Goal: Task Accomplishment & Management: Use online tool/utility

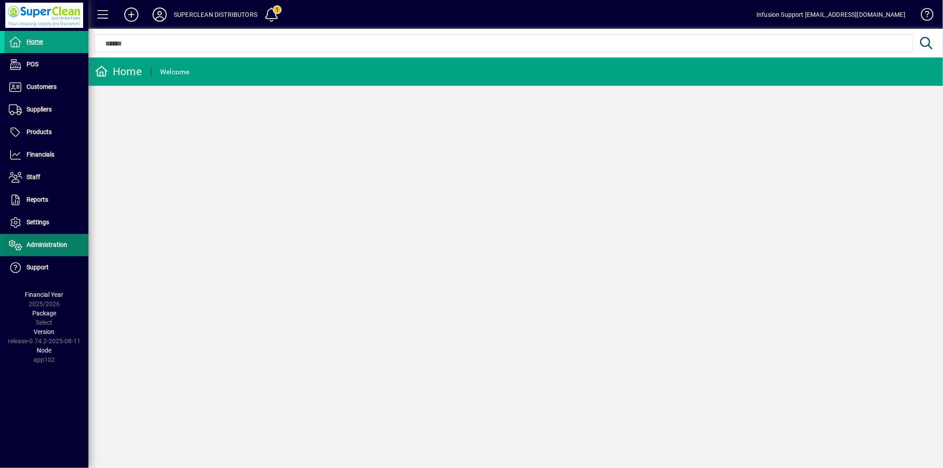
click at [52, 243] on span "Administration" at bounding box center [47, 244] width 41 height 7
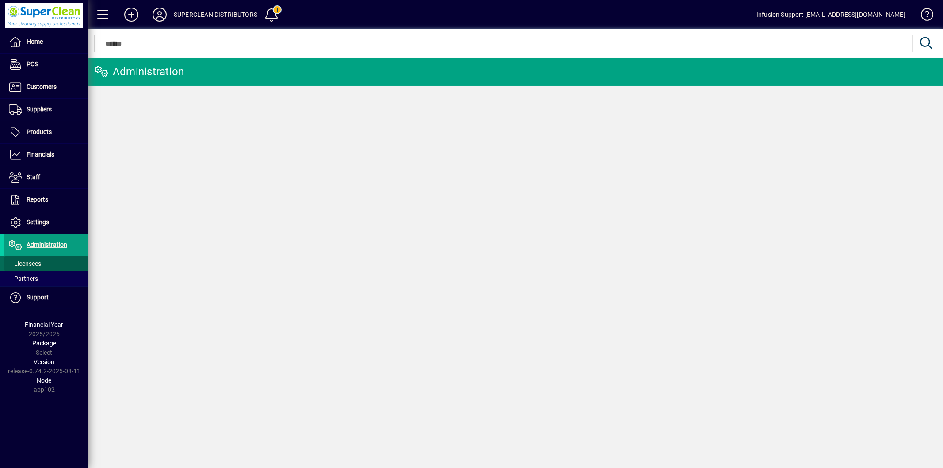
click at [47, 259] on span at bounding box center [46, 263] width 84 height 21
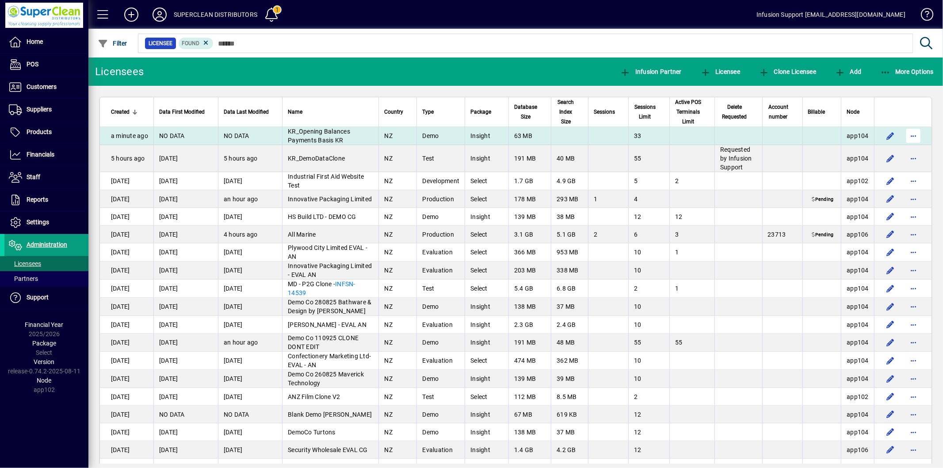
click at [908, 146] on span "button" at bounding box center [913, 135] width 21 height 21
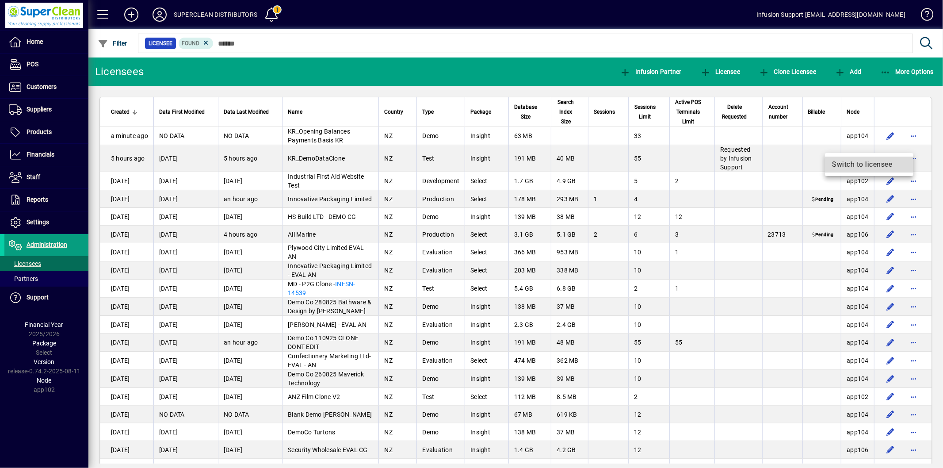
click at [853, 168] on span "Switch to licensee" at bounding box center [869, 164] width 74 height 11
